Goal: Information Seeking & Learning: Find specific fact

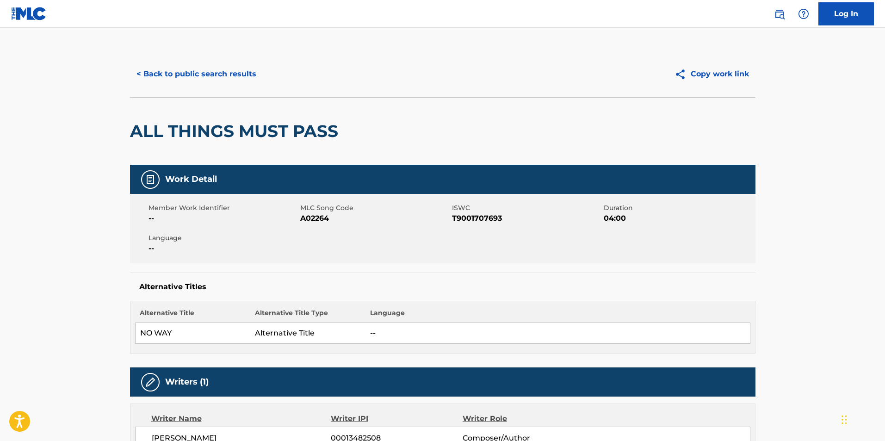
click at [168, 80] on button "< Back to public search results" at bounding box center [196, 73] width 133 height 23
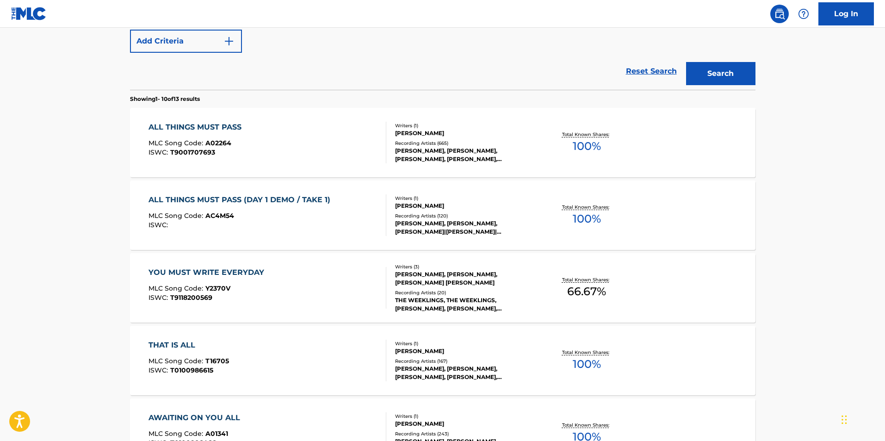
scroll to position [145, 0]
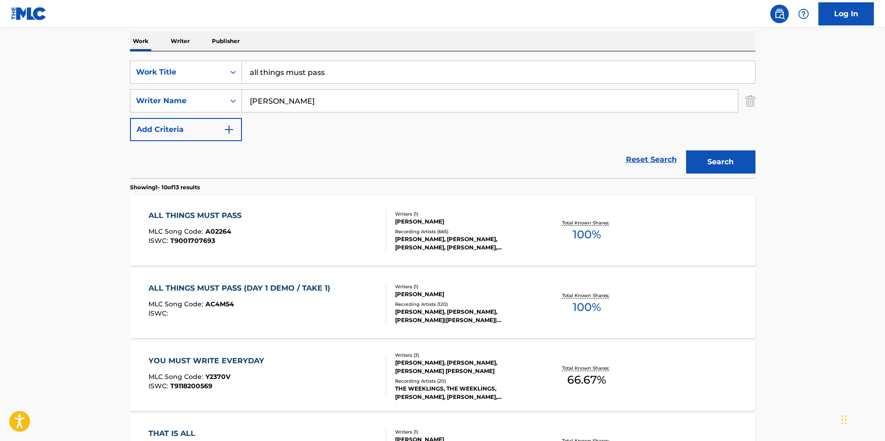
drag, startPoint x: 343, startPoint y: 66, endPoint x: 236, endPoint y: 66, distance: 106.9
click at [237, 66] on div "SearchWithCriteriaface137b-94e5-49c7-8a01-16d08d28b9ed Work Title all things mu…" at bounding box center [443, 72] width 626 height 23
paste input "SYMPHONIC DANCES FROM WEST SIDE STORY"
click at [264, 74] on input "SYMPHONIC DANCES FROM WEST SIDE STORY" at bounding box center [498, 72] width 513 height 22
type input "SYMPHONIC DANCES FROM WEST SIDE STORY"
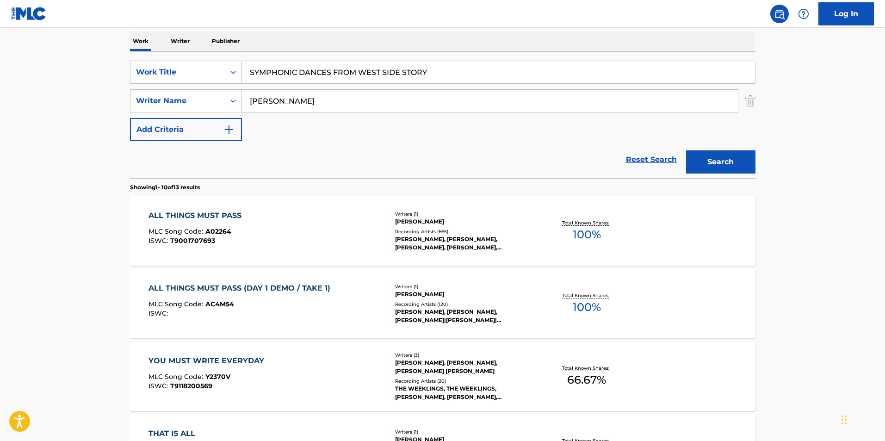
click at [293, 30] on div "The MLC Public Work Search The accuracy and completeness of The MLC's data is d…" at bounding box center [443, 437] width 648 height 1062
drag, startPoint x: 316, startPoint y: 102, endPoint x: 234, endPoint y: 99, distance: 82.4
click at [234, 99] on div "SearchWithCriteria0fed96f4-b68b-421a-936a-e8bcb0a2ec58 Writer Name [PERSON_NAME]" at bounding box center [443, 100] width 626 height 23
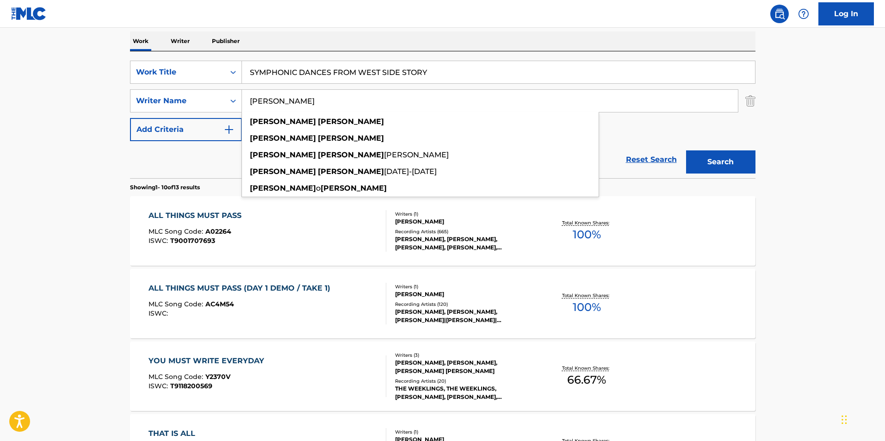
type input "[PERSON_NAME]"
click at [686, 150] on button "Search" at bounding box center [720, 161] width 69 height 23
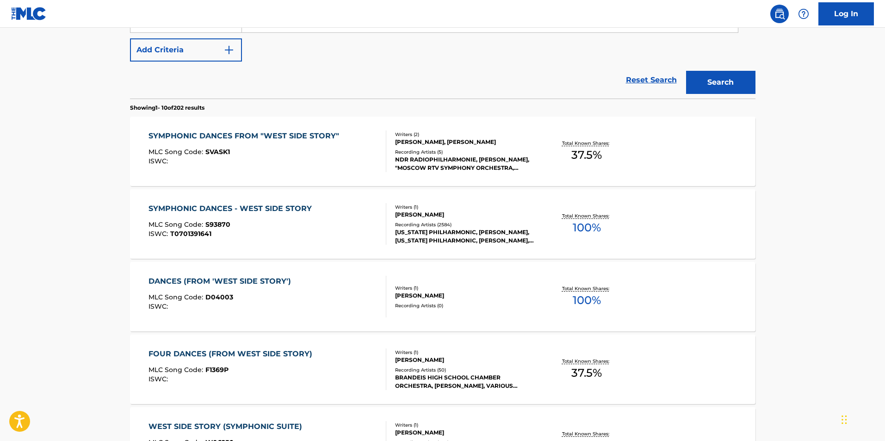
scroll to position [231, 0]
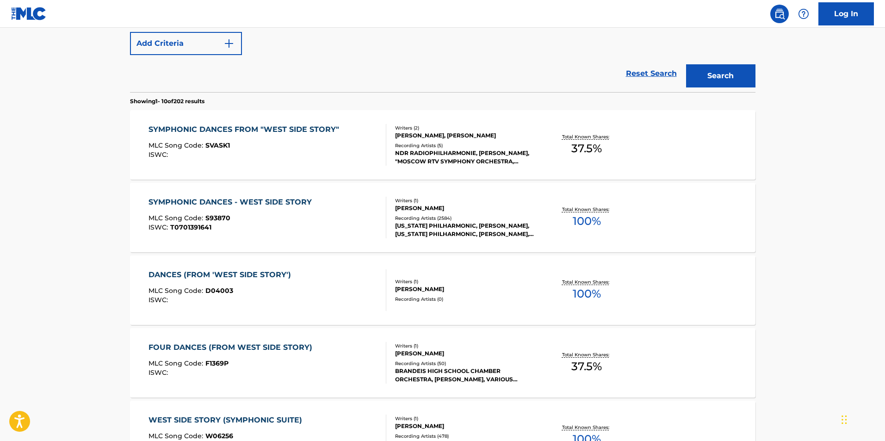
click at [340, 220] on div "SYMPHONIC DANCES - WEST SIDE STORY MLC Song Code : S93870 ISWC : T0701391641" at bounding box center [268, 218] width 238 height 42
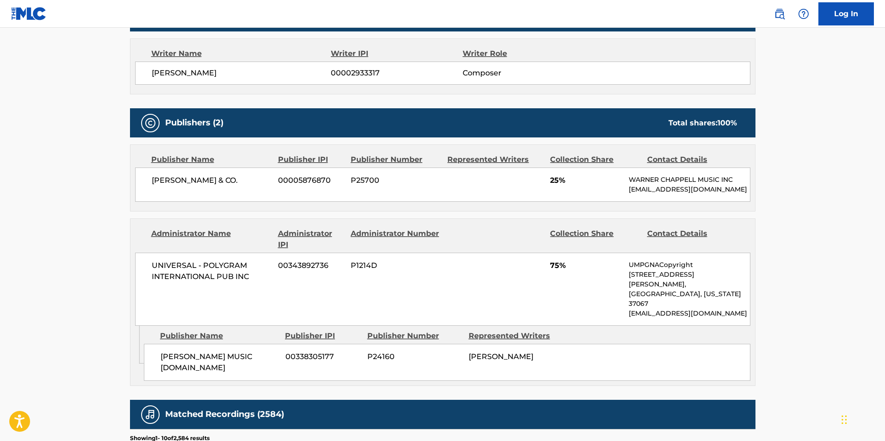
scroll to position [370, 0]
